Goal: Task Accomplishment & Management: Use online tool/utility

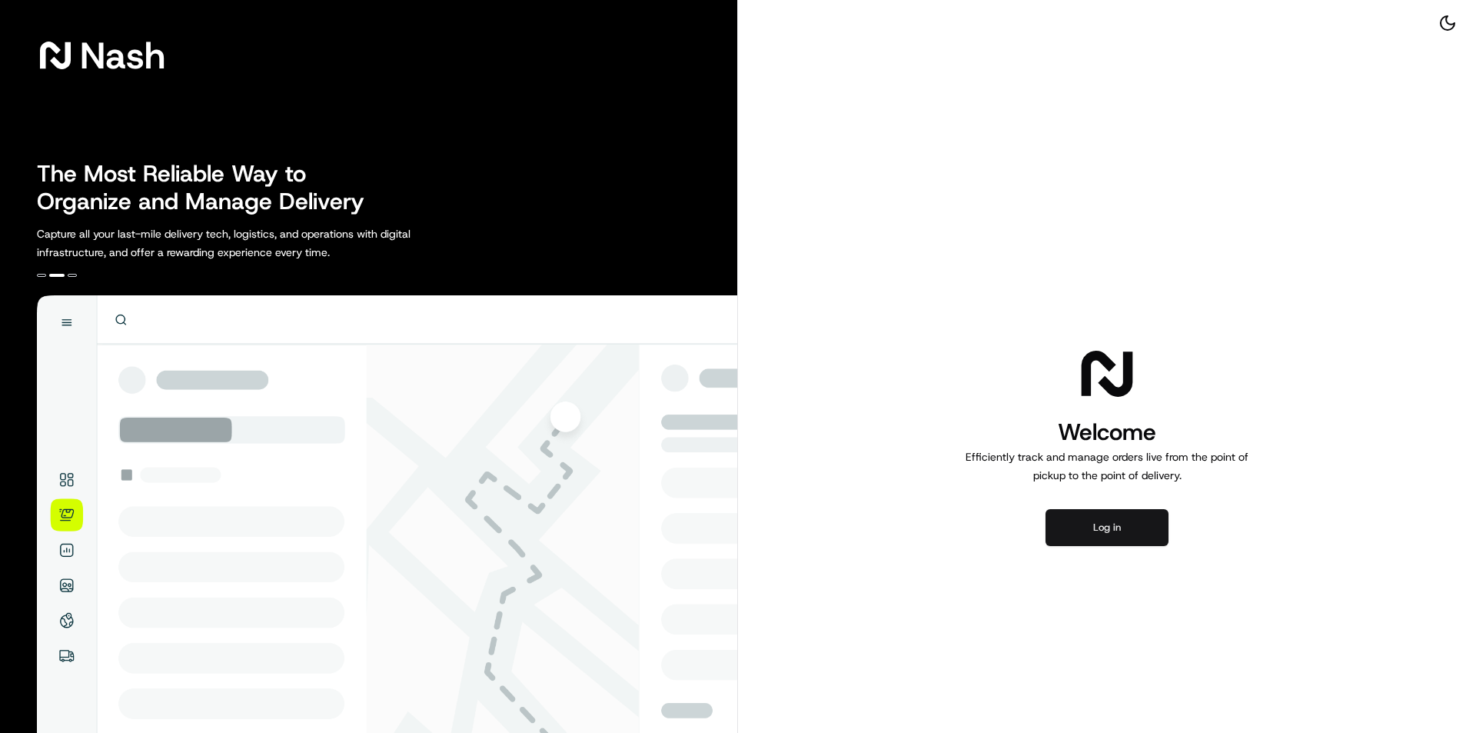
click at [1110, 521] on button "Log in" at bounding box center [1107, 527] width 123 height 37
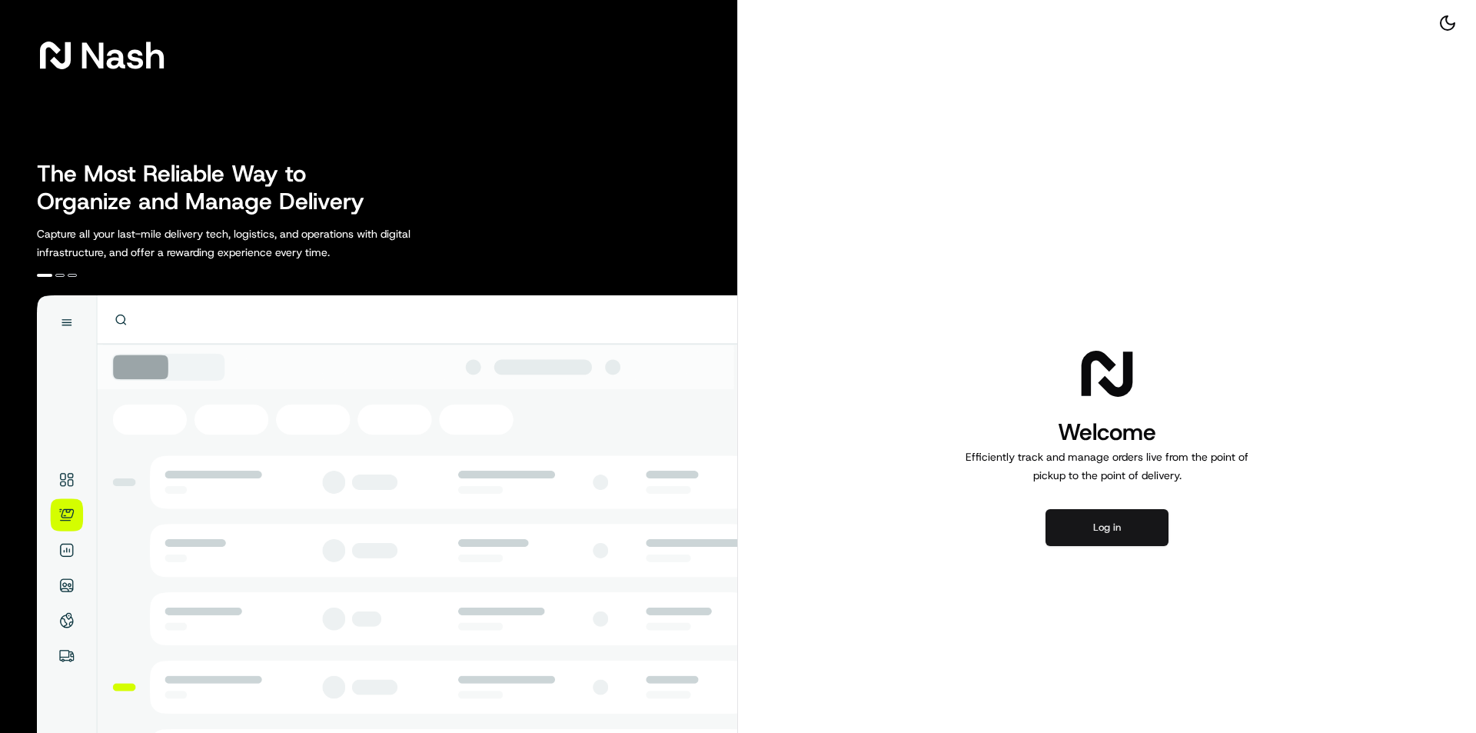
click at [1125, 528] on button "Log in" at bounding box center [1107, 527] width 123 height 37
